Goal: Task Accomplishment & Management: Manage account settings

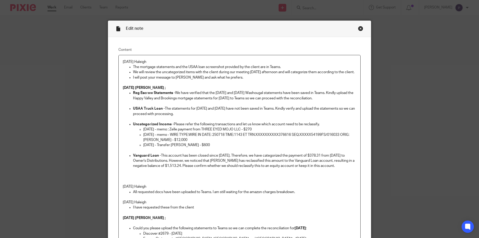
click at [123, 61] on p "8/20/25 Haleigh" at bounding box center [240, 61] width 234 height 5
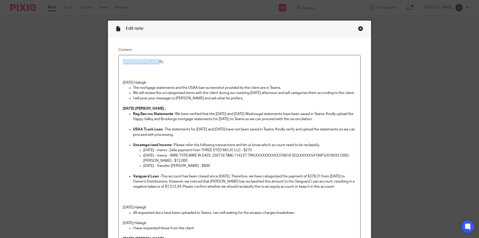
drag, startPoint x: 164, startPoint y: 63, endPoint x: 118, endPoint y: 62, distance: 45.9
click at [119, 62] on div "08/21/2025 Penny ; 8/20/25 Haleigh The mortgage statements and the USAA loan sc…" at bounding box center [240, 164] width 242 height 218
click at [178, 64] on p "08/21/2025 Penny ;" at bounding box center [240, 61] width 234 height 5
click at [160, 63] on p "08/21/2025 Penny ;" at bounding box center [240, 61] width 234 height 5
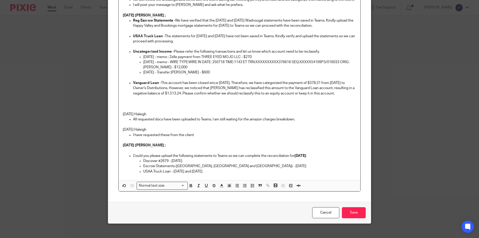
scroll to position [110, 0]
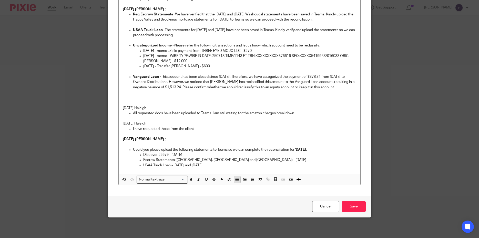
click at [235, 180] on icon "button" at bounding box center [237, 179] width 5 height 5
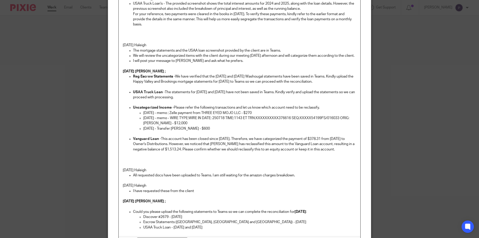
scroll to position [0, 0]
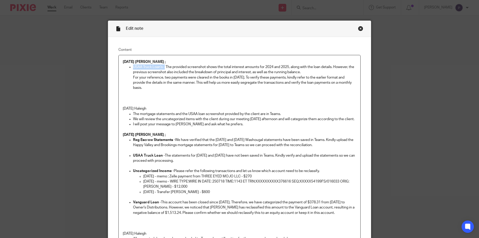
drag, startPoint x: 164, startPoint y: 67, endPoint x: 130, endPoint y: 67, distance: 33.8
click at [133, 67] on li "USAA Truck Loan's - The provided screenshot shows the total interest amounts fo…" at bounding box center [245, 77] width 224 height 26
click at [172, 96] on p at bounding box center [240, 98] width 234 height 5
click at [166, 66] on p "USAA Truck Loan's - The provided screenshot shows the total interest amounts fo…" at bounding box center [245, 69] width 224 height 11
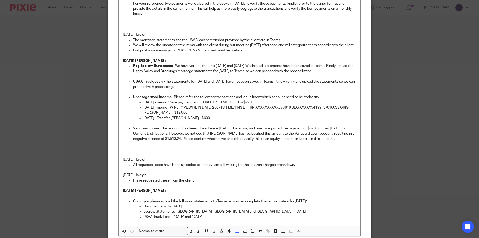
scroll to position [123, 0]
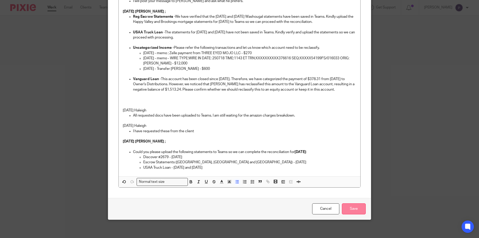
click at [356, 214] on input "Save" at bounding box center [354, 208] width 24 height 11
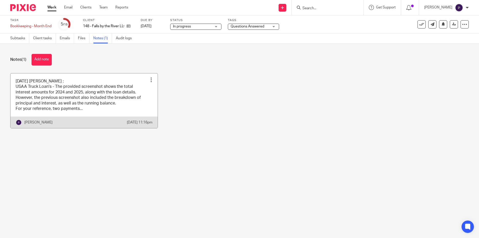
click at [94, 104] on link at bounding box center [84, 100] width 147 height 55
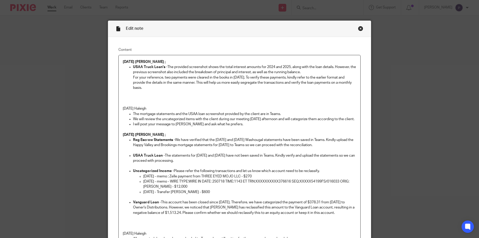
click at [233, 127] on p "I will post your message to Daniel and ask what he prefers." at bounding box center [245, 124] width 224 height 5
drag, startPoint x: 227, startPoint y: 128, endPoint x: 285, endPoint y: 128, distance: 58.5
click at [285, 127] on p "I will post your message to Daniel and ask what he prefers. 08/21/2025 Penny - …" at bounding box center [245, 124] width 224 height 5
copy p "08/21/2025 Penny - Thank you."
click at [146, 122] on p "We will review the uncategorized items with the client during our meeting on Fr…" at bounding box center [245, 118] width 224 height 5
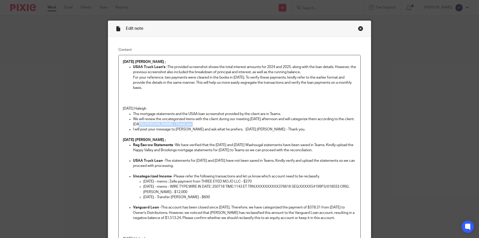
drag, startPoint x: 144, startPoint y: 124, endPoint x: 197, endPoint y: 125, distance: 53.6
click at [197, 125] on p "We will review the uncategorized items with the client during our meeting on Fr…" at bounding box center [245, 121] width 224 height 11
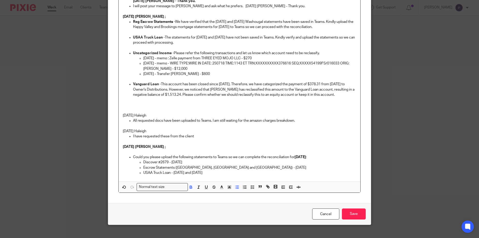
scroll to position [131, 0]
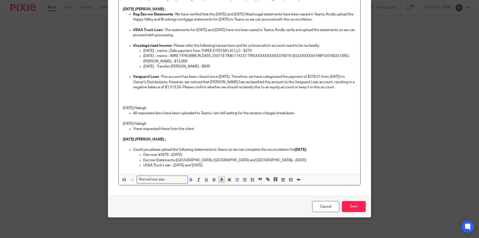
click at [219, 179] on icon "button" at bounding box center [221, 179] width 5 height 5
click at [263, 191] on li "color:#FA28FF" at bounding box center [265, 191] width 4 height 4
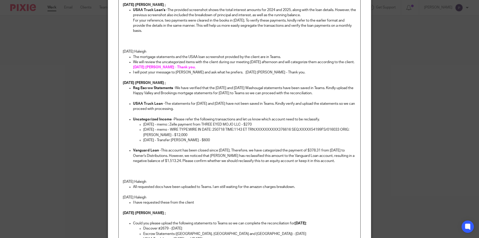
scroll to position [32, 0]
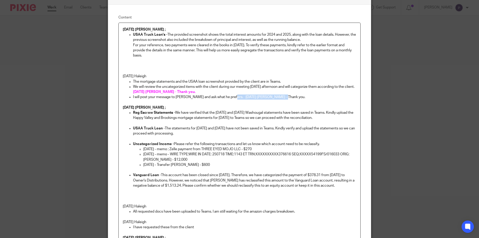
drag, startPoint x: 227, startPoint y: 96, endPoint x: 285, endPoint y: 98, distance: 57.7
click at [285, 98] on p "I will post your message to Daniel and ask what he prefers. 08/21/2025 Penny - …" at bounding box center [245, 96] width 224 height 5
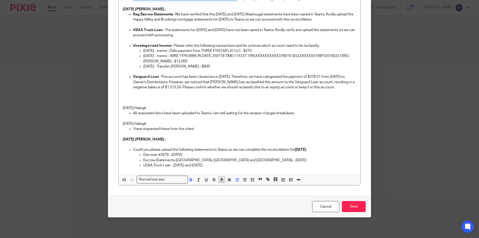
click at [221, 179] on line "button" at bounding box center [221, 179] width 1 height 0
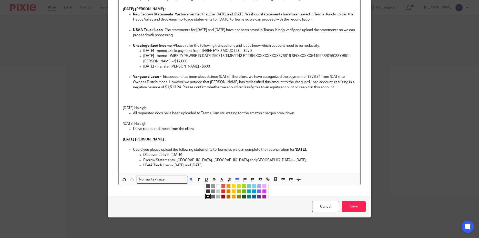
click at [263, 192] on li "color:#FA28FF" at bounding box center [265, 191] width 4 height 4
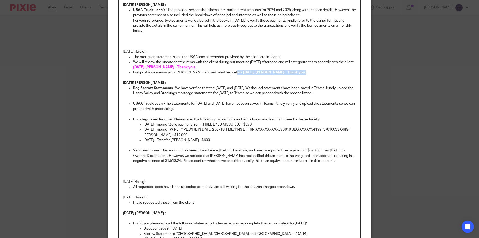
scroll to position [8, 0]
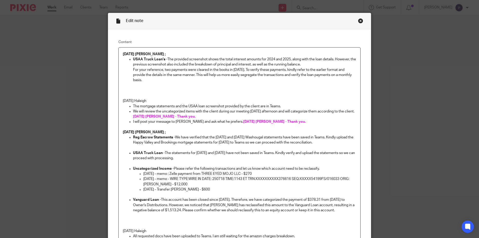
click at [199, 88] on p at bounding box center [240, 91] width 234 height 16
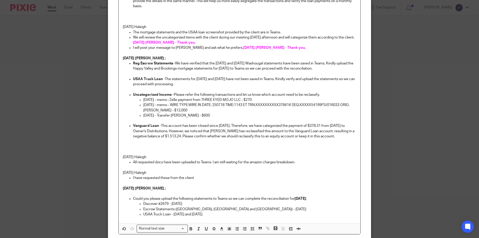
scroll to position [131, 0]
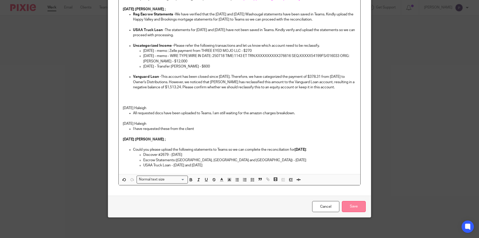
click at [348, 209] on input "Save" at bounding box center [354, 206] width 24 height 11
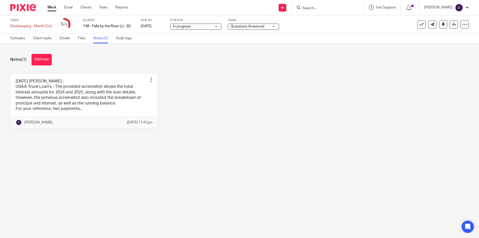
click at [51, 5] on div "Work Email Clients Team Reports Work Email Clients Team Reports Settings" at bounding box center [89, 7] width 94 height 15
click at [51, 9] on link "Work" at bounding box center [51, 7] width 9 height 5
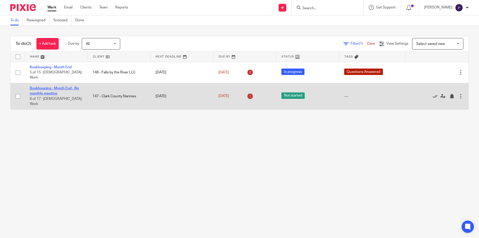
click at [61, 86] on link "Bookkeeping - Month End - No monthly meeting" at bounding box center [54, 90] width 49 height 9
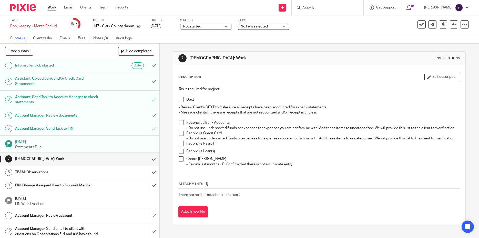
click at [105, 39] on link "Notes (0)" at bounding box center [102, 38] width 19 height 10
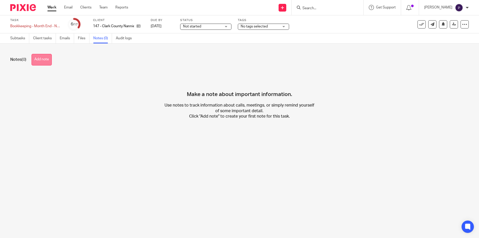
click at [45, 60] on button "Add note" at bounding box center [42, 60] width 20 height 12
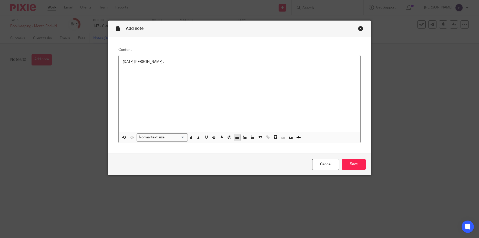
click at [237, 138] on icon "button" at bounding box center [237, 137] width 5 height 5
click at [166, 67] on p "Checking #0080 -" at bounding box center [245, 66] width 224 height 5
drag, startPoint x: 161, startPoint y: 67, endPoint x: 240, endPoint y: 67, distance: 79.2
click at [240, 67] on p "Checking #0080 - We noticed there are unclear transction wh" at bounding box center [245, 66] width 224 height 5
click at [278, 67] on p "Checking #0080 - The following amounts are remains unclear thru the payroll jou…" at bounding box center [245, 66] width 224 height 5
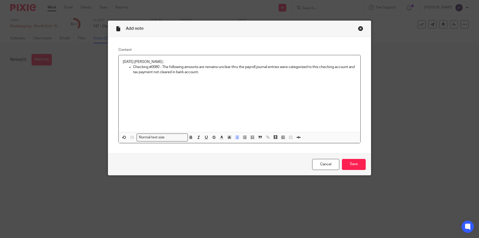
click at [201, 73] on p "Checking #0080 - The following amounts are remains unclear thru the payroll jou…" at bounding box center [245, 69] width 224 height 11
click at [289, 138] on line "button" at bounding box center [290, 138] width 3 height 0
click at [240, 77] on p "[DATE] - Tax Payment - WA Labor & Industries - $10.22" at bounding box center [249, 77] width 213 height 5
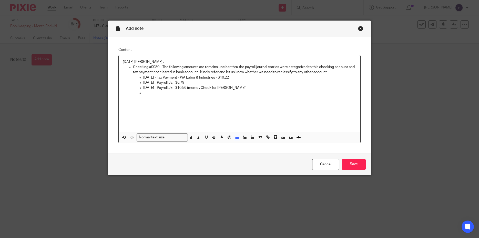
drag, startPoint x: 225, startPoint y: 88, endPoint x: 261, endPoint y: 88, distance: 35.4
click at [261, 88] on p "[DATE] - Payroll JE - $10.56 (memo ; Check for [PERSON_NAME])" at bounding box center [249, 87] width 213 height 5
copy p "(memo ; Check for Hayley Bader)"
click at [198, 82] on p "06/30/2025 - Payroll JE - $6.79" at bounding box center [249, 82] width 213 height 5
click at [151, 95] on p at bounding box center [249, 92] width 213 height 5
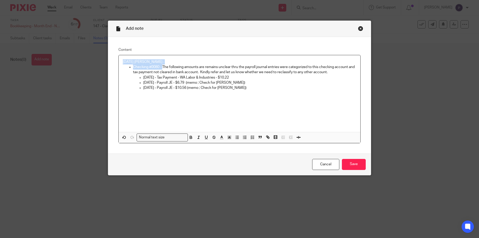
drag, startPoint x: 161, startPoint y: 67, endPoint x: 108, endPoint y: 60, distance: 53.5
click at [108, 60] on div "Content 08/21/2025 Penny ; Checking #0080 - The following amounts are remains u…" at bounding box center [239, 95] width 263 height 116
click at [214, 113] on div "08/21/2025 Penny ; Checking #0080 - The following amounts are remains unclear t…" at bounding box center [240, 93] width 242 height 77
click at [219, 115] on div "08/21/2025 Penny ; Checking #0080 - The following amounts are remains unclear t…" at bounding box center [240, 93] width 242 height 77
drag, startPoint x: 253, startPoint y: 91, endPoint x: 131, endPoint y: 69, distance: 123.4
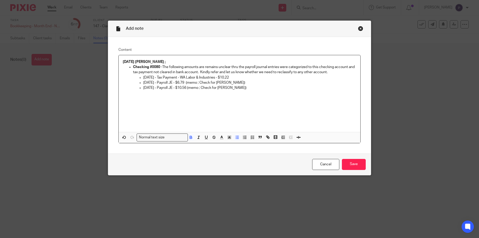
click at [133, 69] on li "Checking #0080 - The following amounts are remains unclear thru the payroll jou…" at bounding box center [245, 79] width 224 height 31
copy li "Checking #0080 - The following amounts are remains unclear thru the payroll jou…"
click at [215, 105] on div "08/21/2025 Penny ; Checking #0080 - The following amounts are remains unclear t…" at bounding box center [240, 93] width 242 height 77
click at [181, 77] on p "01/24/2025 - Tax Payment - WA Labor & Industries - $10.22" at bounding box center [249, 77] width 213 height 5
drag, startPoint x: 162, startPoint y: 66, endPoint x: 336, endPoint y: 73, distance: 174.2
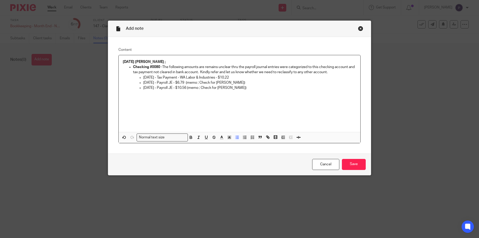
click at [336, 73] on p "Checking #0080 - The following amounts are remains unclear thru the payroll jou…" at bounding box center [245, 69] width 224 height 11
click at [191, 66] on p "Checking #0080 - The following amounts remain unclear in the payroll journal en…" at bounding box center [245, 72] width 224 height 16
click at [234, 76] on p "Checking #0080 - The following transactions remain unclear in the payroll journ…" at bounding box center [245, 72] width 224 height 16
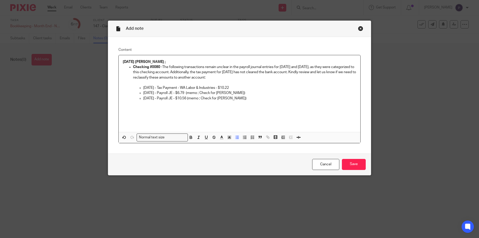
click at [249, 73] on p "Checking #0080 - The following transactions remain unclear in the payroll journ…" at bounding box center [245, 72] width 224 height 16
click at [353, 167] on input "Save" at bounding box center [354, 164] width 24 height 11
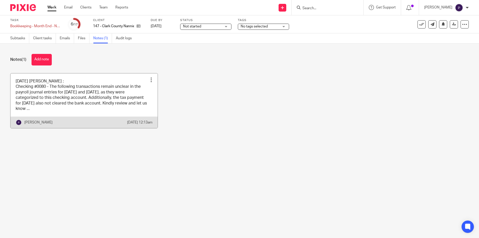
click at [74, 86] on link at bounding box center [84, 100] width 147 height 55
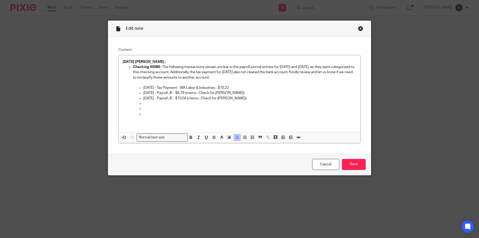
click at [235, 138] on icon "button" at bounding box center [237, 137] width 5 height 5
click at [241, 112] on p "Quickbooks Payments - We have segregated the payment of $38.01 as pervious hist…" at bounding box center [245, 113] width 224 height 5
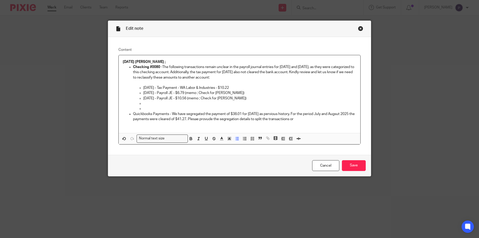
click at [312, 121] on p "Quickbooks Payments - We have segregated the payment of $38.01 for [DATE] as pe…" at bounding box center [245, 116] width 224 height 11
click at [210, 113] on p "Quickbooks Payments - We have segregated the payment of $38.01 for [DATE] as pe…" at bounding box center [245, 116] width 224 height 11
click at [321, 119] on p "Quickbooks Payments - We have segregated the recurring payment of $38.01 for [D…" at bounding box center [245, 116] width 224 height 11
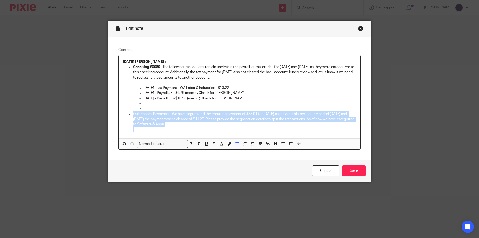
drag, startPoint x: 188, startPoint y: 129, endPoint x: 129, endPoint y: 113, distance: 61.5
click at [133, 113] on li "Quickbooks Payments - We have segregated the recurring payment of $38.01 for [D…" at bounding box center [245, 121] width 224 height 21
copy p "Quickbooks Payments - We have segregated the recurring payment of $38.01 for [D…"
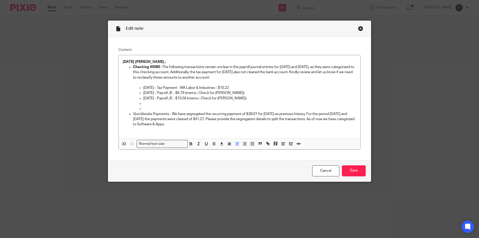
click at [228, 131] on p at bounding box center [245, 129] width 224 height 5
drag, startPoint x: 172, startPoint y: 114, endPoint x: 183, endPoint y: 124, distance: 15.0
click at [183, 124] on p "Quickbooks Payments - We have segregated the recurring payment of $38.01 for [D…" at bounding box center [245, 119] width 224 height 16
drag, startPoint x: 164, startPoint y: 113, endPoint x: 131, endPoint y: 113, distance: 32.8
click at [133, 113] on p "Quickbooks Payments - We have segregated the recurring payment of $38.01 for [D…" at bounding box center [245, 119] width 224 height 16
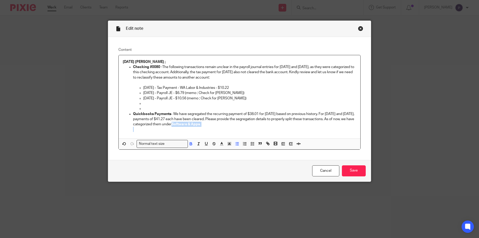
drag, startPoint x: 196, startPoint y: 125, endPoint x: 233, endPoint y: 128, distance: 36.5
click at [233, 128] on li "Quickbooks Payments - We have segregated the recurring payment of $38.01 for [D…" at bounding box center [245, 121] width 224 height 21
click at [242, 127] on p at bounding box center [245, 129] width 224 height 5
click at [233, 125] on p "Quickbooks Payments - We have segregated the recurring payment of $38.01 for [D…" at bounding box center [245, 119] width 224 height 16
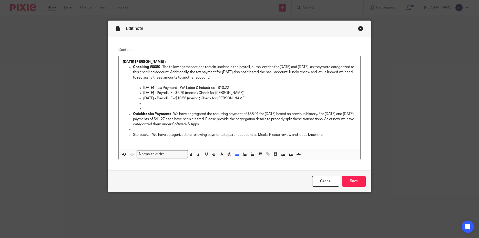
click at [326, 134] on p "Starbucks - We have categorized the following payments to parent account as Mea…" at bounding box center [245, 134] width 224 height 5
click at [317, 134] on p "Starbucks - We have categorized the following payments to parent account as Mea…" at bounding box center [245, 134] width 224 height 5
click at [353, 134] on p "Starbucks - We have categorized the following payments to parent account as Mea…" at bounding box center [245, 134] width 224 height 5
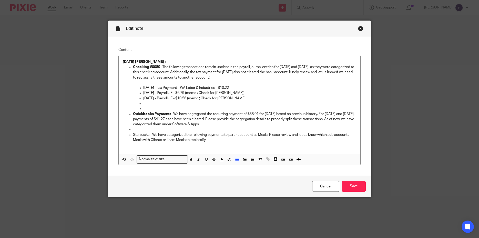
click at [137, 129] on p at bounding box center [245, 129] width 224 height 5
drag, startPoint x: 148, startPoint y: 135, endPoint x: 132, endPoint y: 135, distance: 16.2
click at [133, 135] on p "Starbucks - We have categorized the following payments to parent account as Mea…" at bounding box center [245, 137] width 224 height 11
click at [207, 141] on p "Starbucks - We have categorized the following payments to parent account as Mea…" at bounding box center [245, 137] width 224 height 11
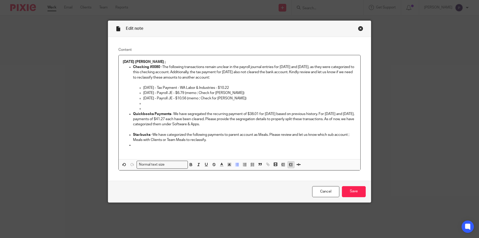
click at [290, 165] on icon "button" at bounding box center [291, 164] width 5 height 5
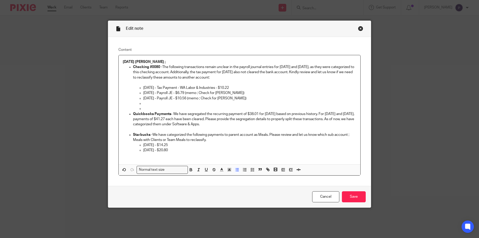
drag, startPoint x: 211, startPoint y: 141, endPoint x: 151, endPoint y: 135, distance: 61.1
click at [151, 135] on p "Starbucks - We have categorized the following payments to parent account as Mea…" at bounding box center [245, 137] width 224 height 11
copy p "We have categorized the following payments to parent account as Meals. Please r…"
click at [237, 130] on p at bounding box center [245, 129] width 224 height 5
drag, startPoint x: 151, startPoint y: 134, endPoint x: 208, endPoint y: 140, distance: 57.0
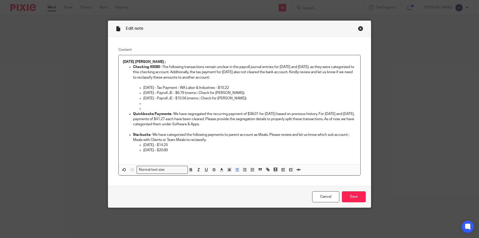
click at [208, 140] on p "Starbucks - We have categorized the following payments to parent account as Mea…" at bounding box center [245, 137] width 224 height 11
click at [269, 145] on p "[DATE] - $14.25" at bounding box center [249, 144] width 213 height 5
click at [352, 199] on input "Save" at bounding box center [354, 196] width 24 height 11
